Goal: Go to known website: Access a specific website the user already knows

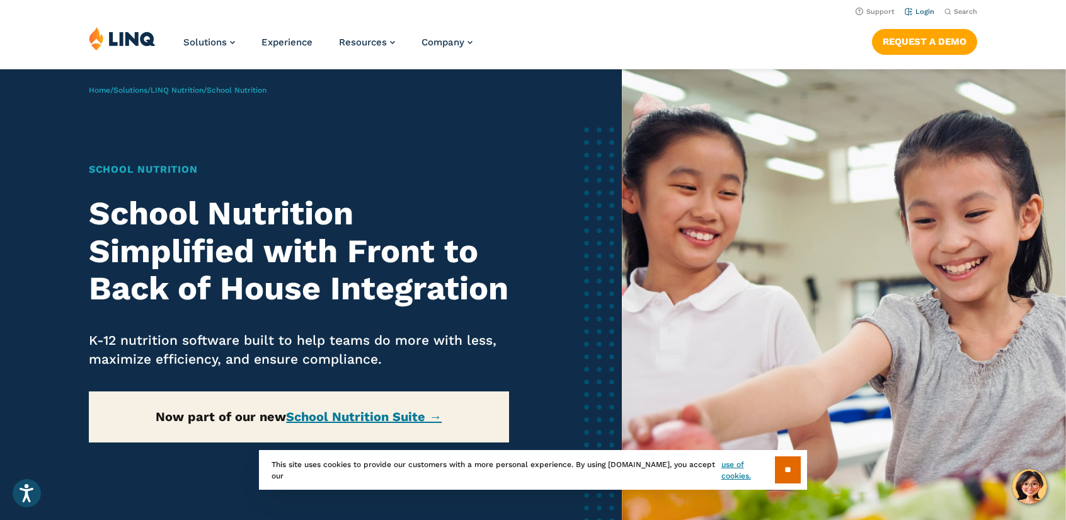
click at [928, 10] on link "Login" at bounding box center [919, 12] width 30 height 8
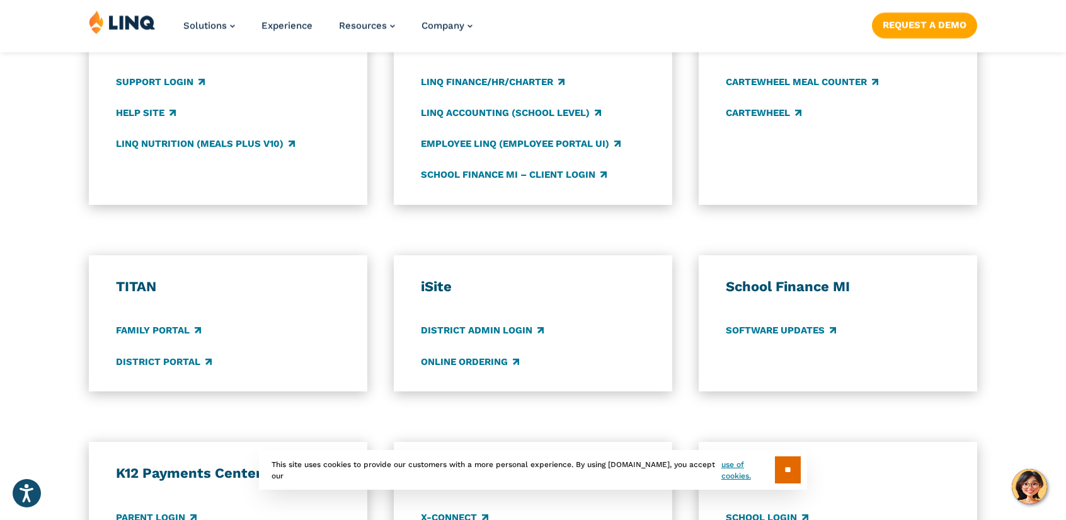
scroll to position [756, 0]
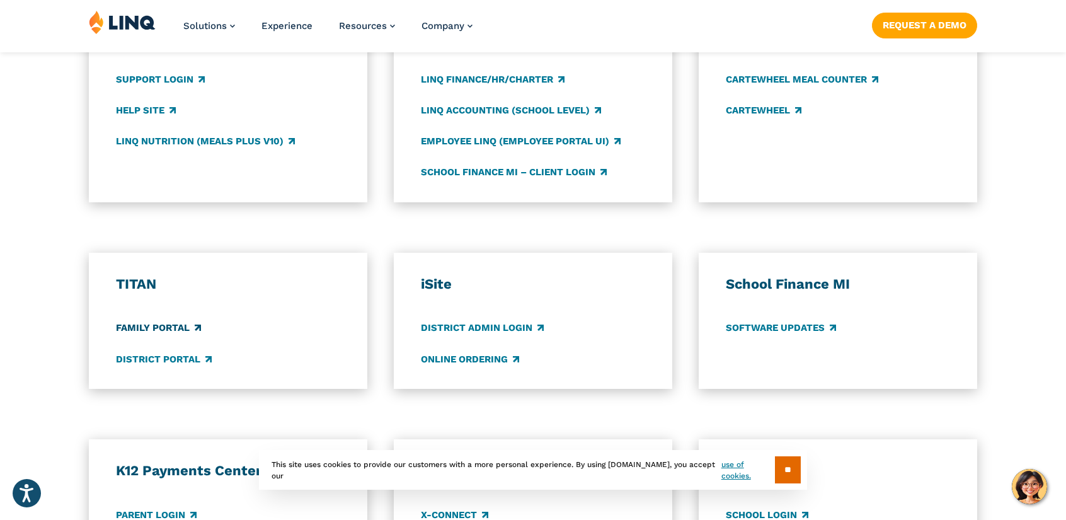
click at [157, 327] on link "Family Portal" at bounding box center [158, 328] width 85 height 14
